Goal: Navigation & Orientation: Find specific page/section

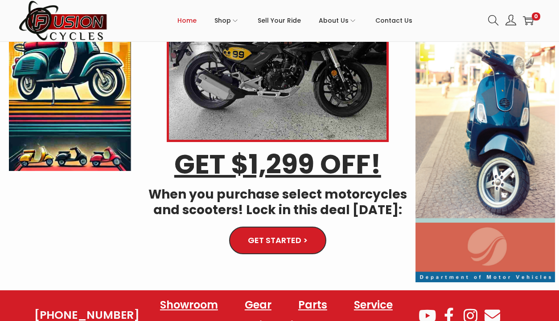
scroll to position [107, 0]
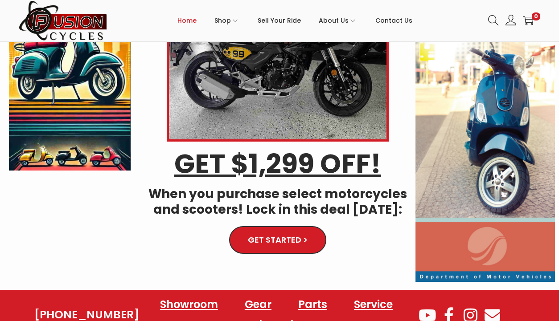
click at [297, 234] on link "GET STARTED >" at bounding box center [277, 241] width 97 height 28
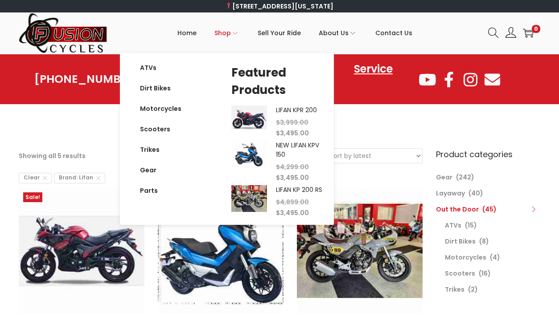
click at [236, 33] on icon "Primary navigation" at bounding box center [235, 33] width 5 height 5
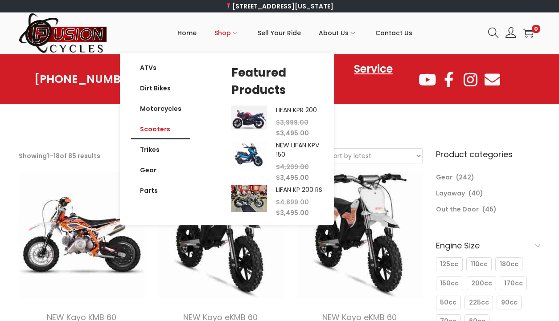
click at [155, 129] on link "Scooters" at bounding box center [160, 129] width 59 height 21
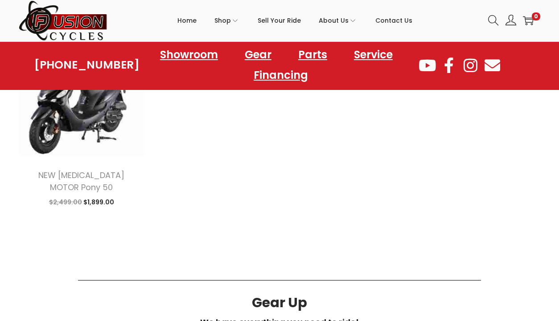
scroll to position [1153, 0]
